Goal: Use online tool/utility: Utilize a website feature to perform a specific function

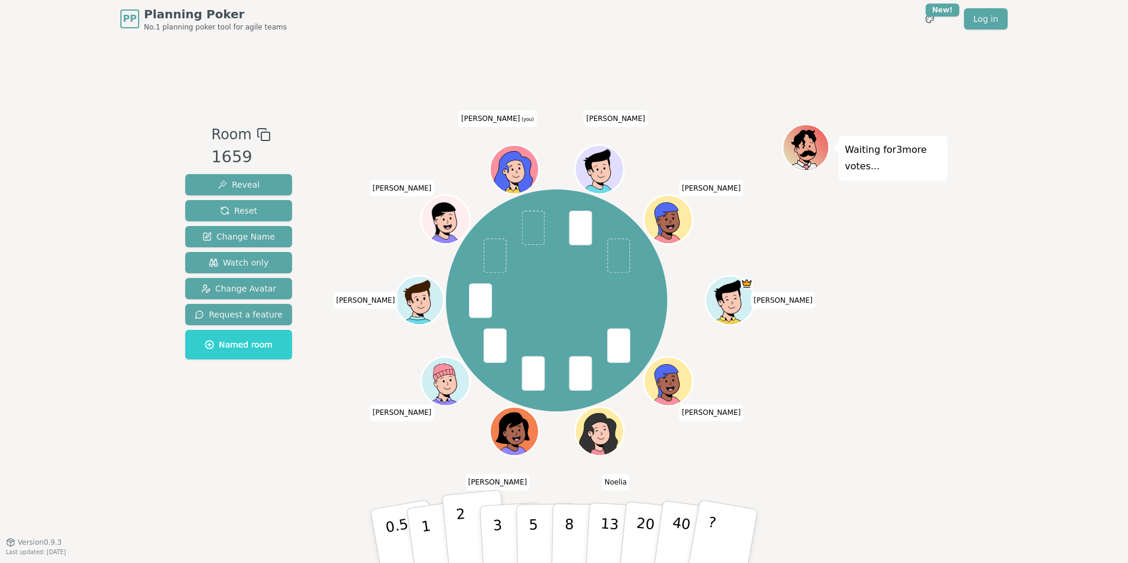
click at [459, 538] on p "2" at bounding box center [463, 538] width 15 height 64
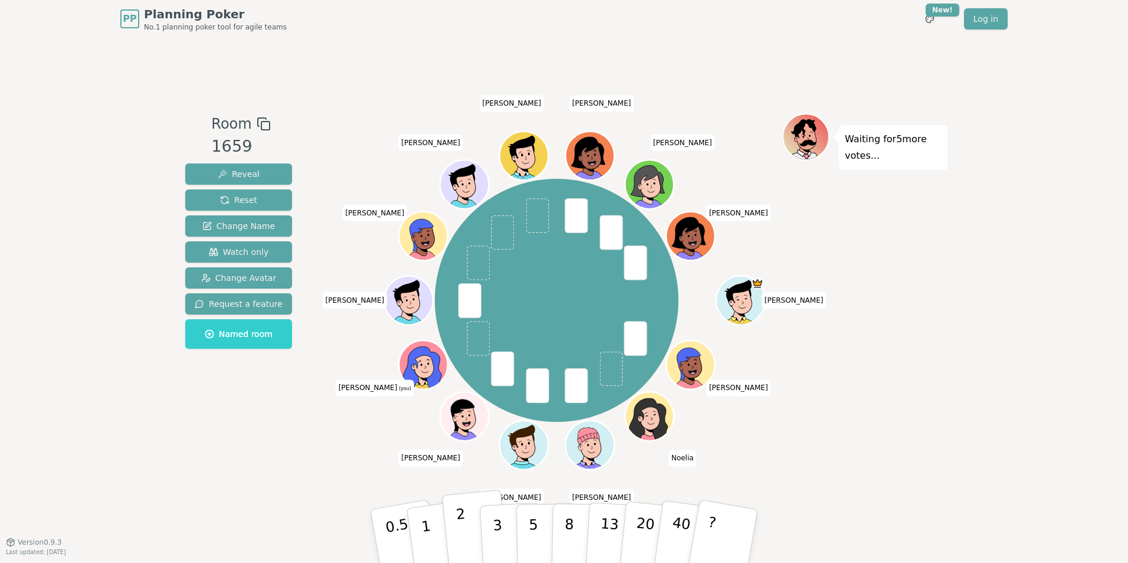
click at [470, 533] on button "2" at bounding box center [475, 537] width 67 height 94
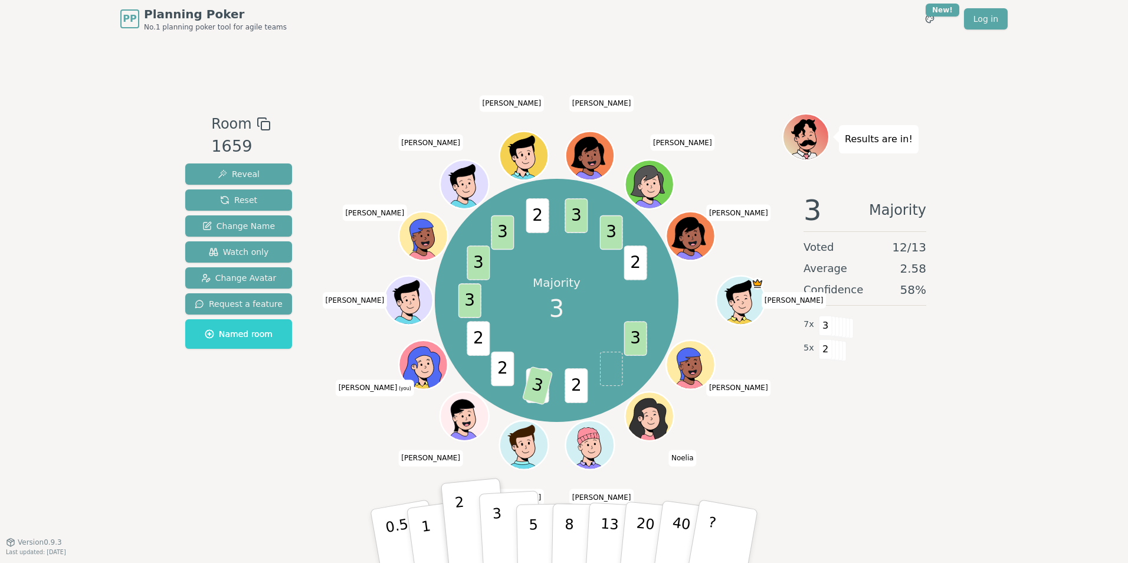
click at [498, 532] on p "3" at bounding box center [498, 537] width 13 height 64
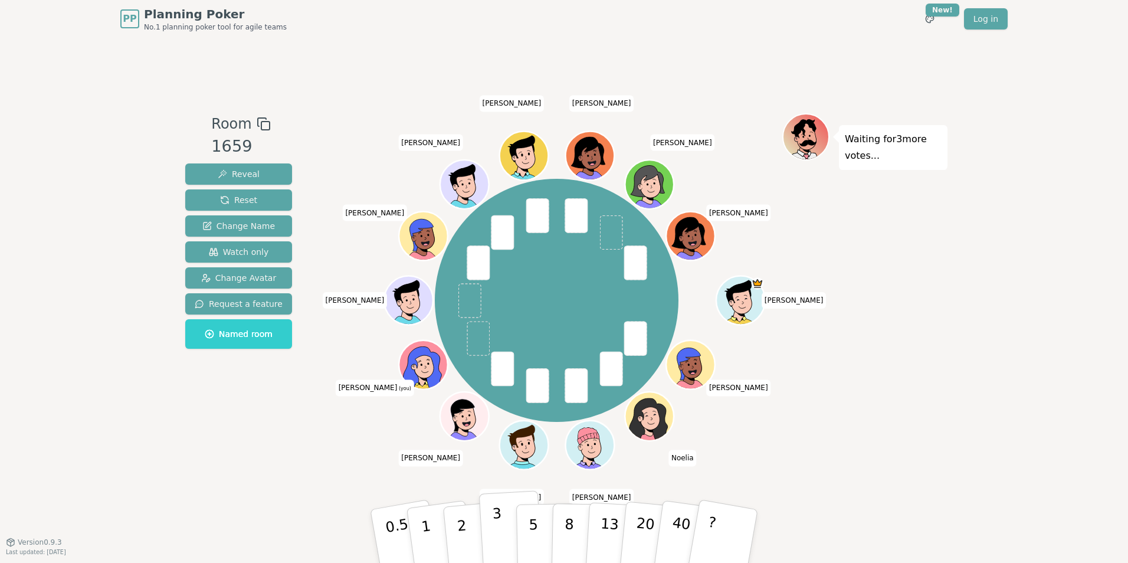
click at [489, 531] on button "3" at bounding box center [511, 536] width 64 height 92
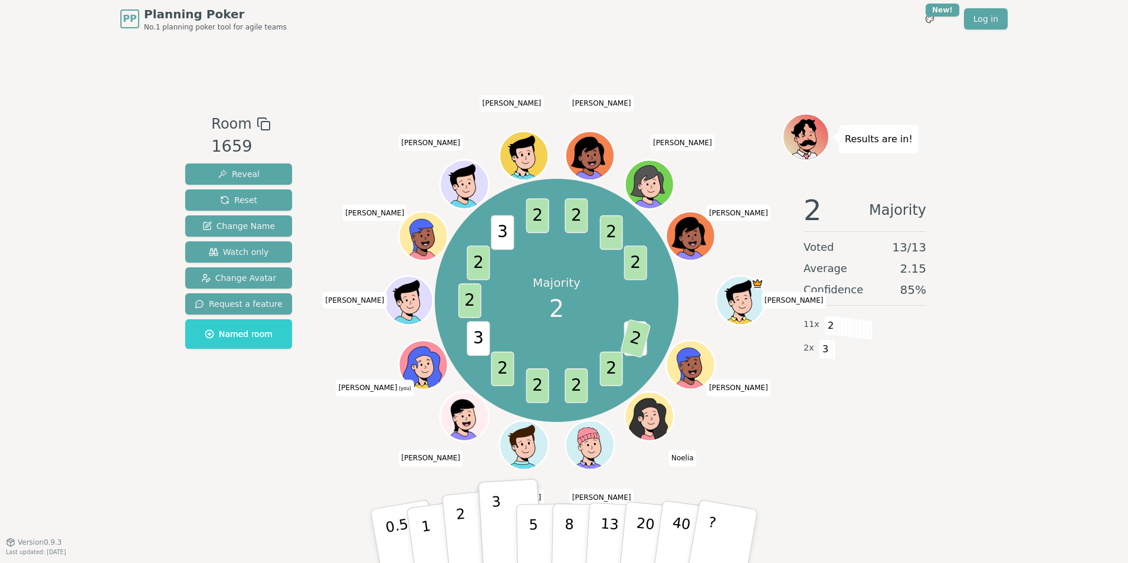
click at [464, 531] on p "2" at bounding box center [463, 538] width 15 height 64
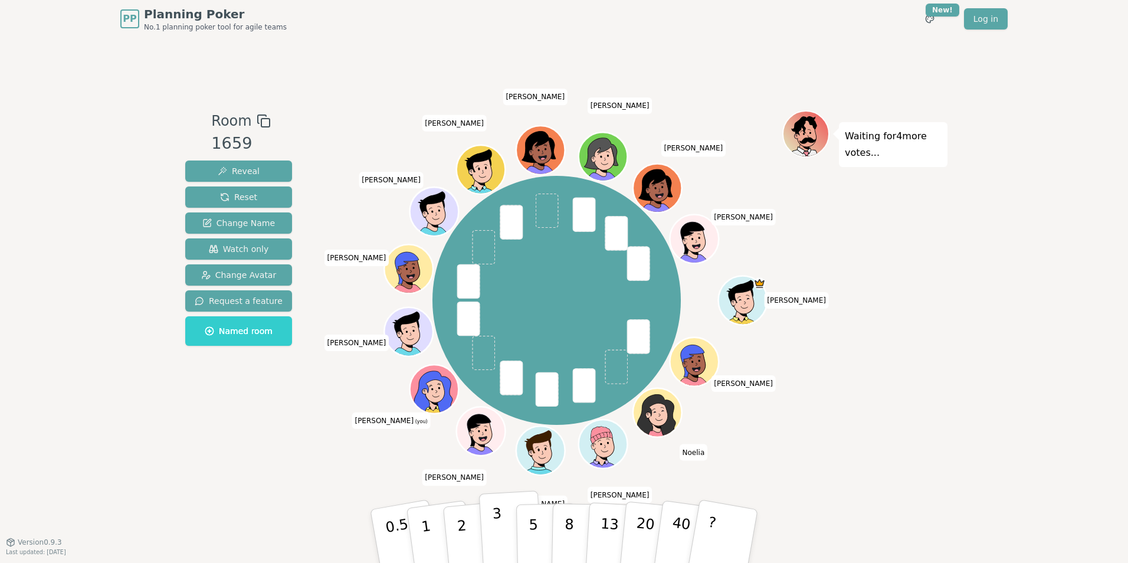
click at [489, 535] on button "3" at bounding box center [511, 536] width 64 height 92
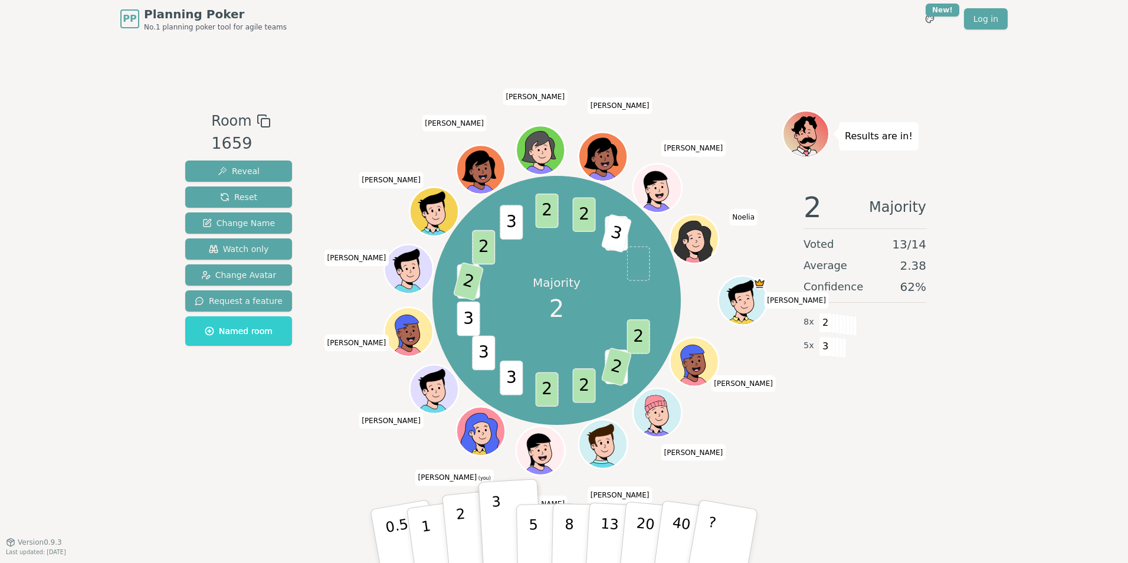
click at [460, 531] on p "2" at bounding box center [463, 538] width 15 height 64
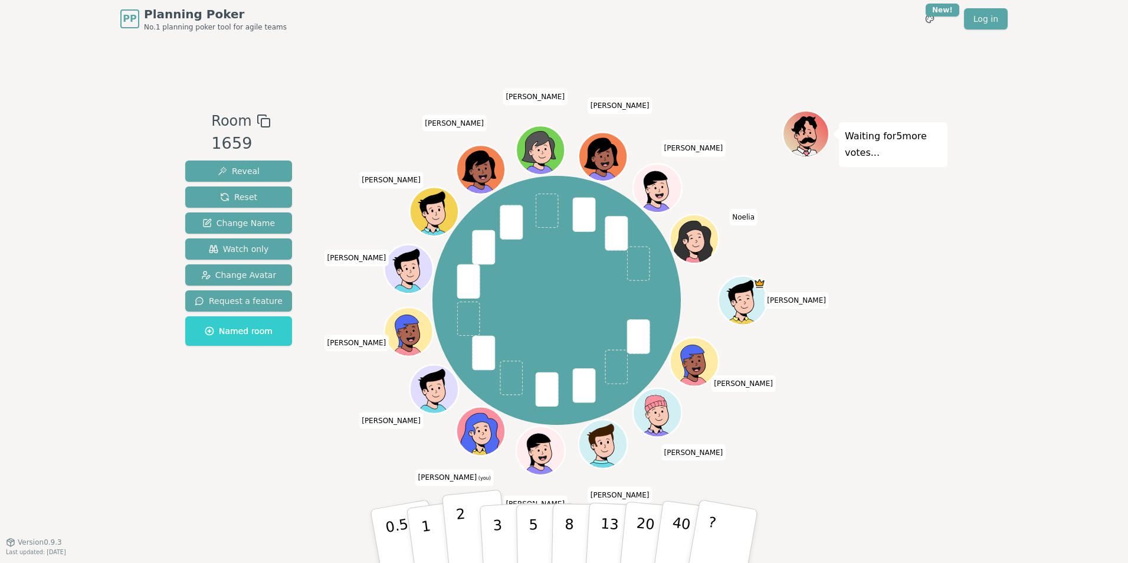
click at [467, 529] on button "2" at bounding box center [475, 537] width 67 height 94
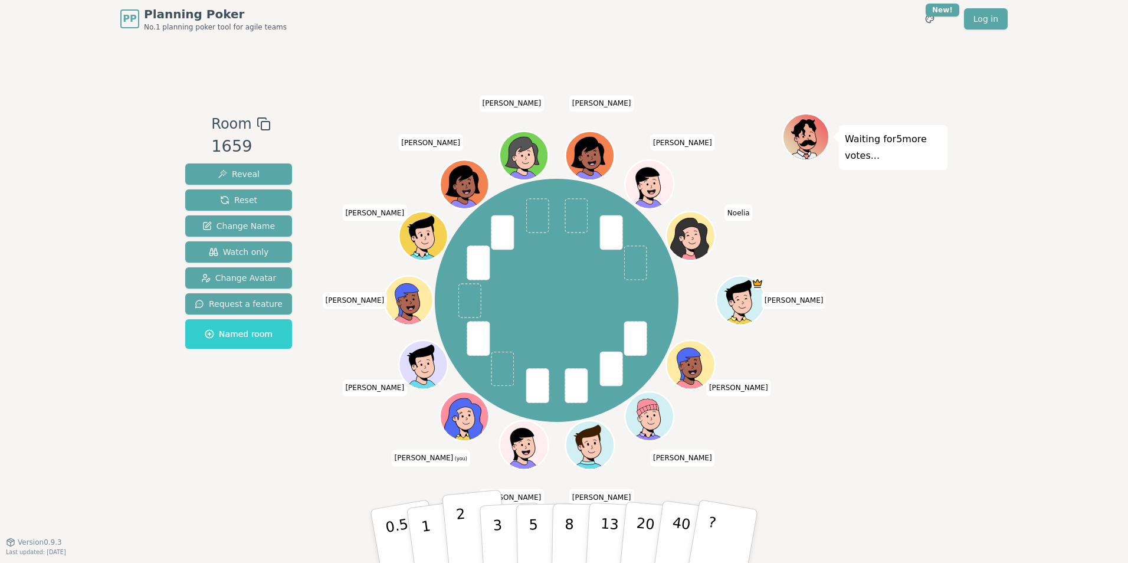
drag, startPoint x: 462, startPoint y: 534, endPoint x: 460, endPoint y: 500, distance: 34.2
click at [461, 534] on p "2" at bounding box center [463, 538] width 15 height 64
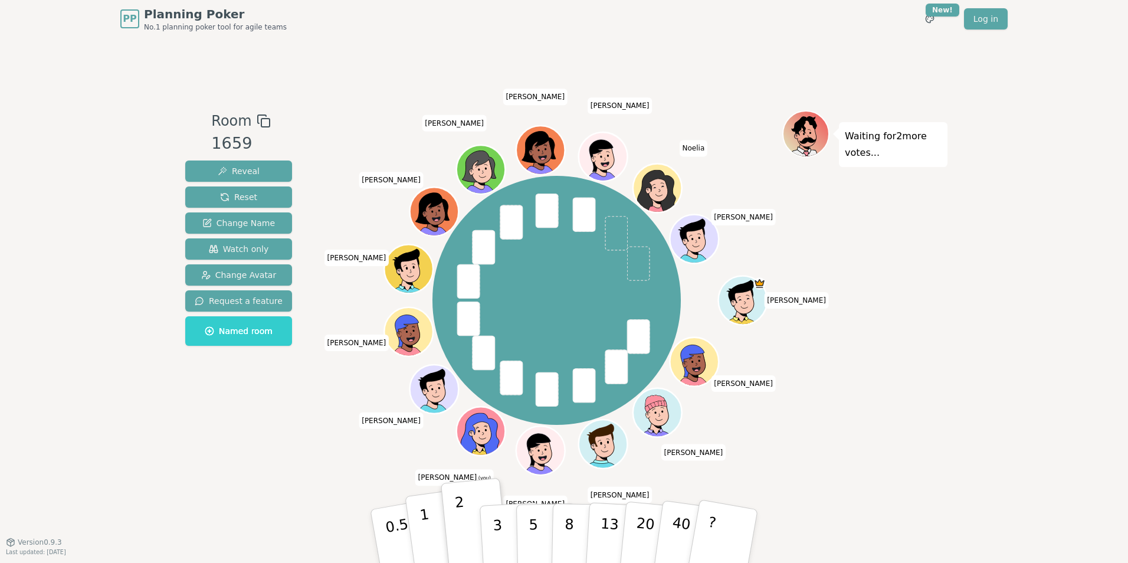
click at [423, 544] on button "1" at bounding box center [440, 537] width 70 height 96
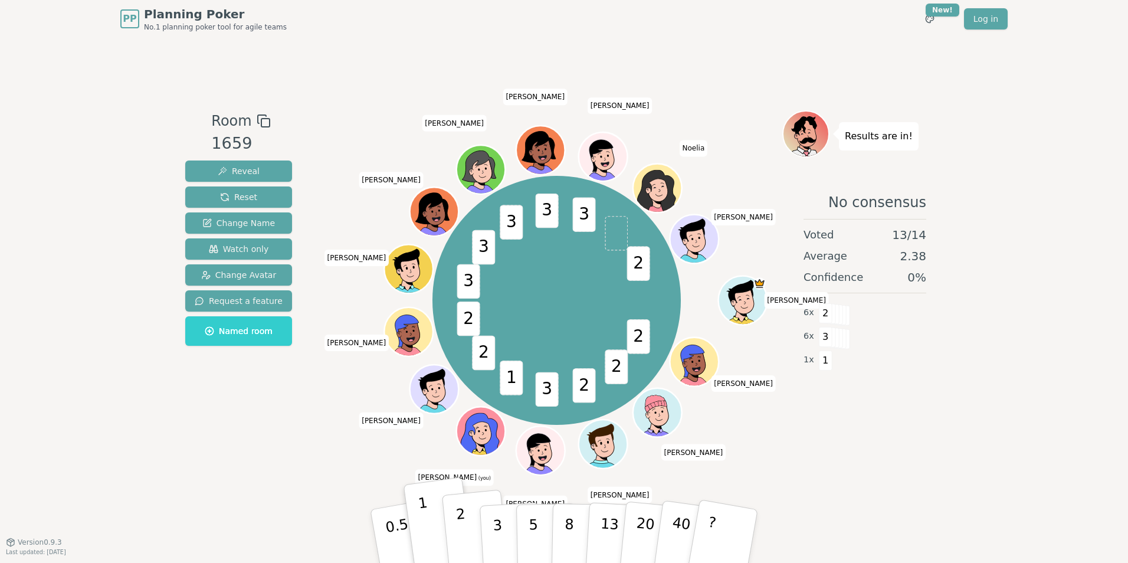
click at [454, 546] on button "2" at bounding box center [475, 537] width 67 height 94
